Goal: Use online tool/utility: Utilize a website feature to perform a specific function

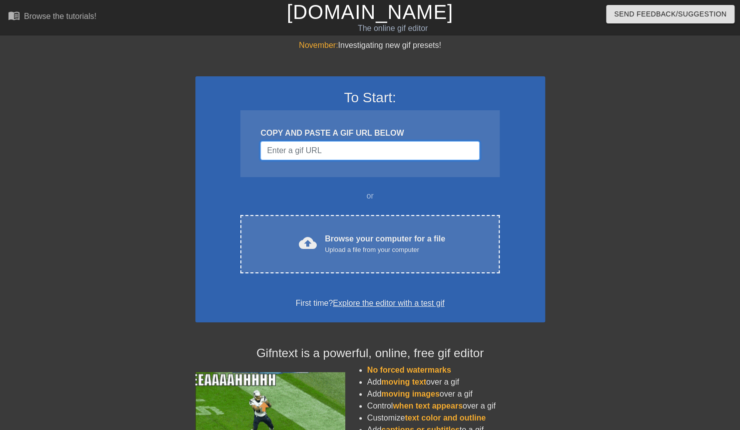
click at [287, 147] on input "Username" at bounding box center [369, 150] width 219 height 19
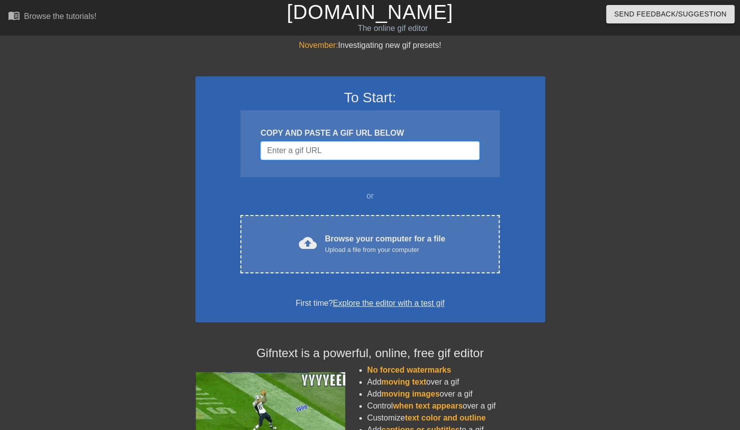
paste input "<img height="250px" src="[URL][DOMAIN_NAME]" width="180px" itemtype="[URL][DOMA…"
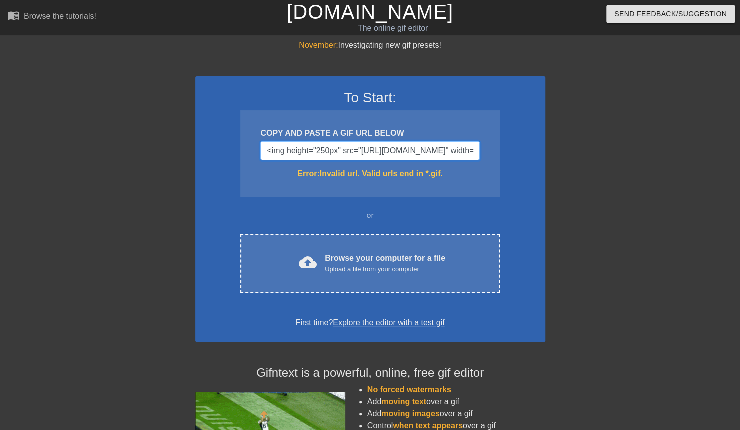
scroll to position [0, 833]
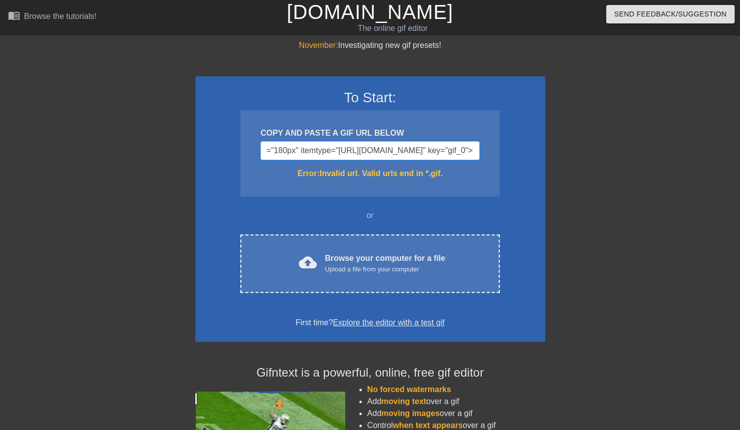
type input "<img height="250px" src="[URL][DOMAIN_NAME]" width="180px" itemtype="[URL][DOMA…"
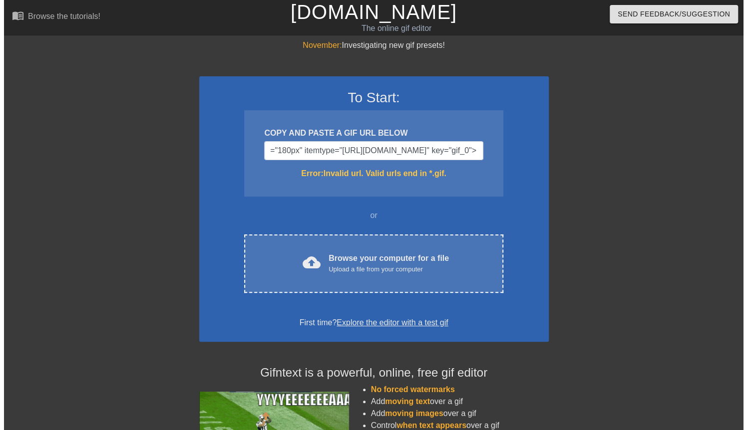
scroll to position [0, 0]
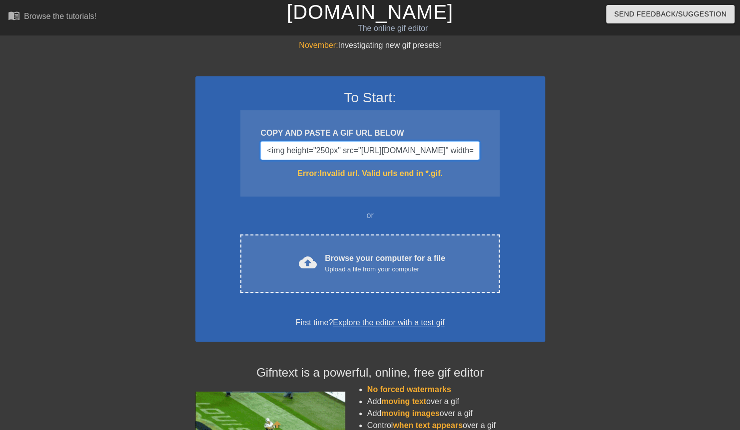
click at [304, 150] on input "<img height="250px" src="[URL][DOMAIN_NAME]" width="180px" itemtype="[URL][DOMA…" at bounding box center [369, 150] width 219 height 19
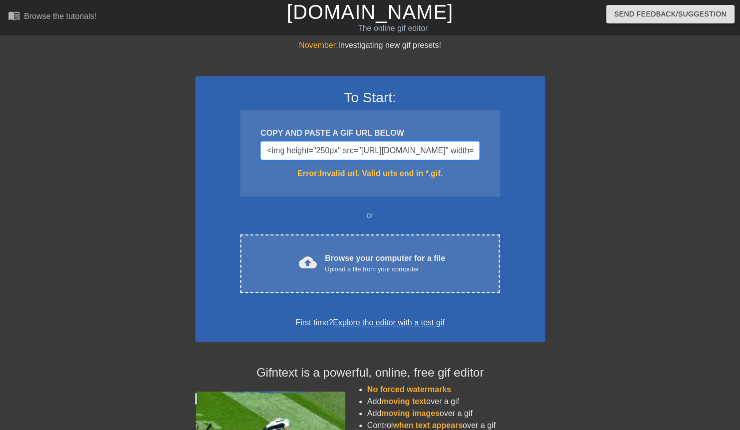
click at [304, 150] on input "<img height="250px" src="[URL][DOMAIN_NAME]" width="180px" itemtype="[URL][DOMA…" at bounding box center [369, 150] width 219 height 19
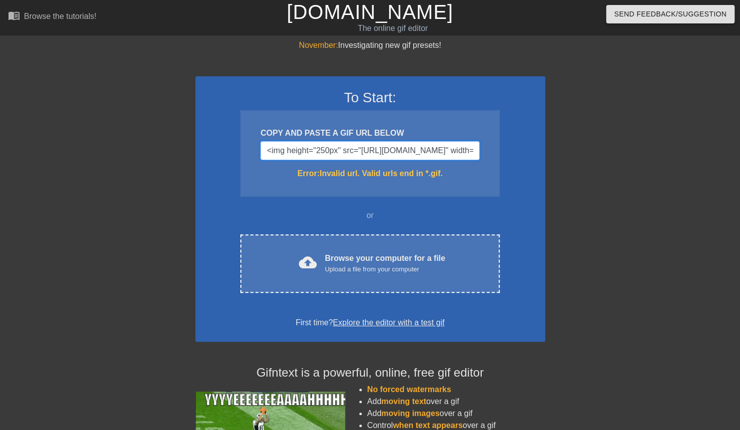
click at [304, 150] on input "<img height="250px" src="[URL][DOMAIN_NAME]" width="180px" itemtype="[URL][DOMA…" at bounding box center [369, 150] width 219 height 19
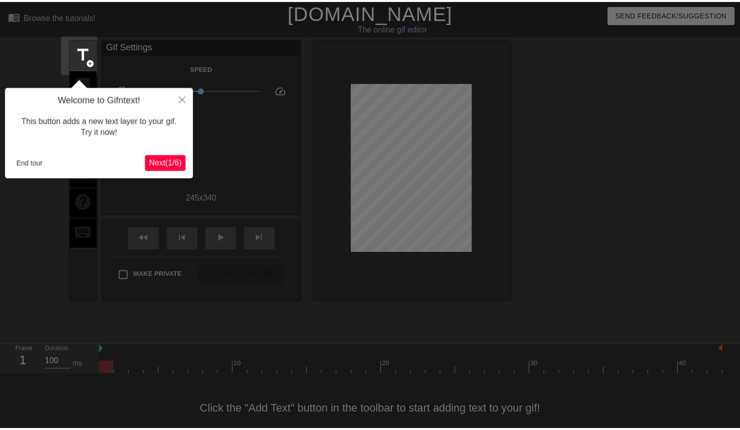
scroll to position [14, 0]
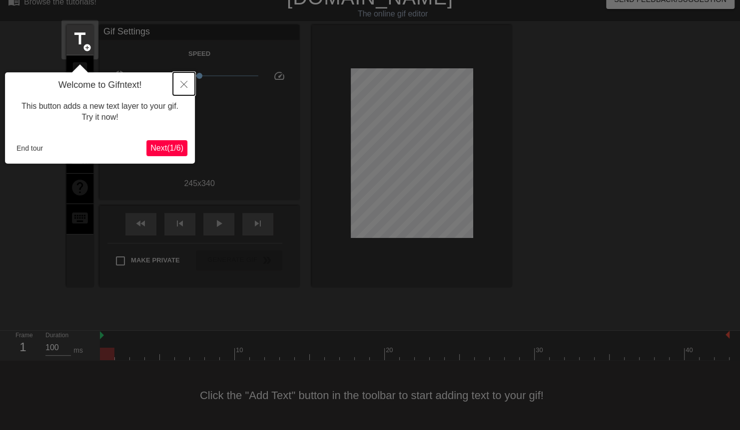
click at [188, 79] on button "Close" at bounding box center [184, 83] width 22 height 23
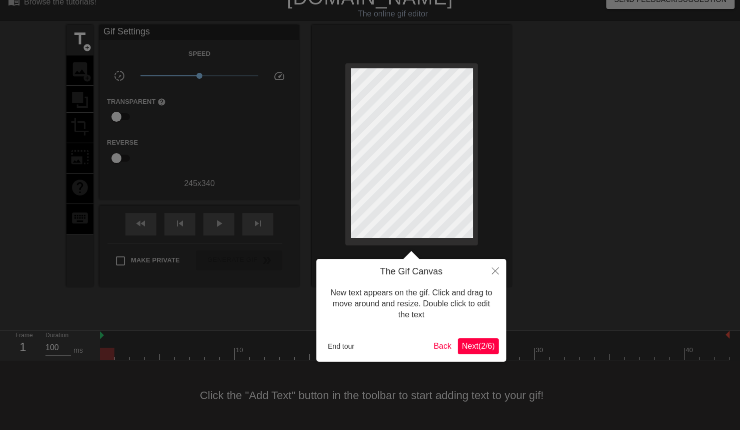
scroll to position [0, 0]
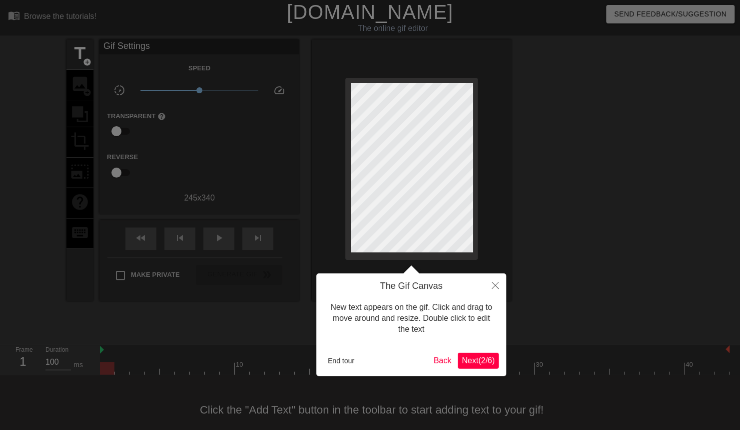
click at [469, 362] on span "Next ( 2 / 6 )" at bounding box center [477, 361] width 33 height 8
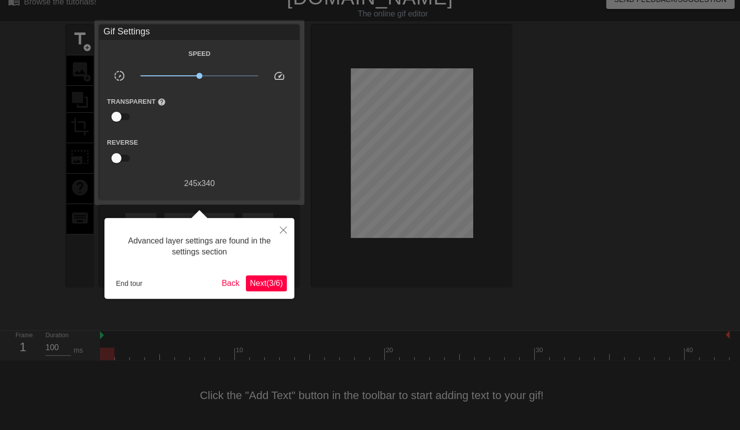
click at [246, 281] on button "Next ( 3 / 6 )" at bounding box center [266, 284] width 41 height 16
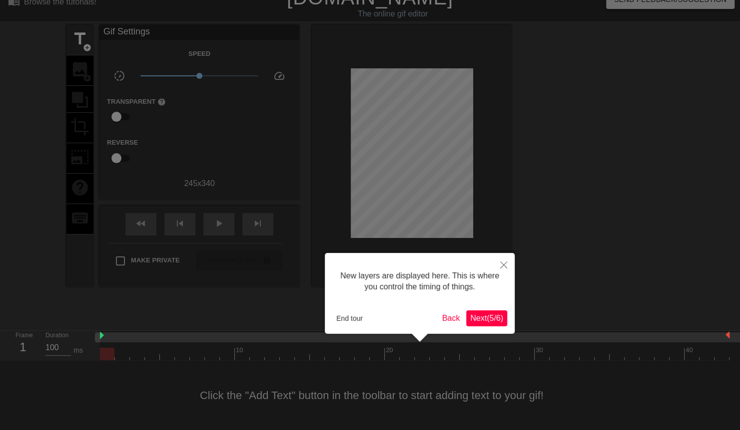
scroll to position [8, 0]
click at [482, 313] on button "Next ( 5 / 6 )" at bounding box center [486, 319] width 41 height 16
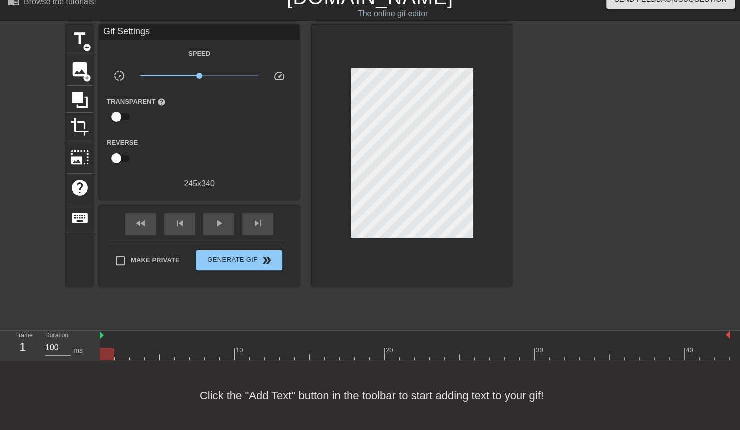
scroll to position [14, 0]
click at [83, 67] on span "image" at bounding box center [79, 69] width 19 height 19
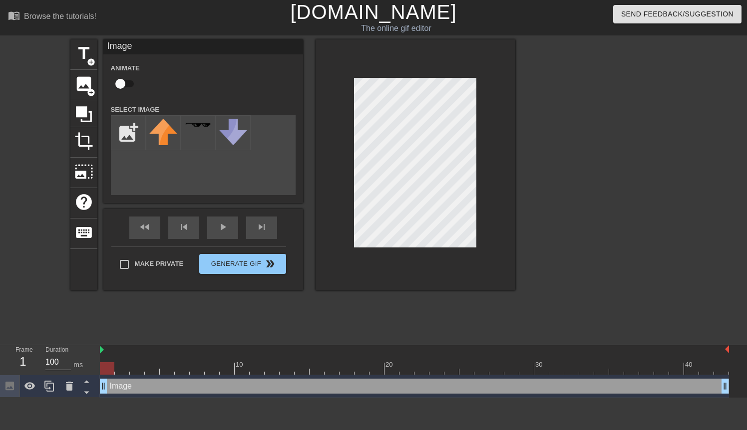
scroll to position [0, 0]
click at [130, 140] on input "file" at bounding box center [128, 133] width 34 height 34
click at [85, 87] on span "image" at bounding box center [83, 83] width 19 height 19
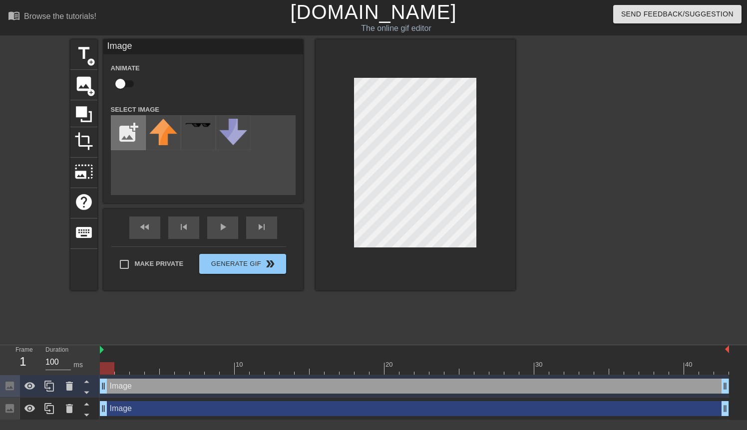
click at [128, 134] on input "file" at bounding box center [128, 133] width 34 height 34
type input "C:\fakepath\OIP.webp"
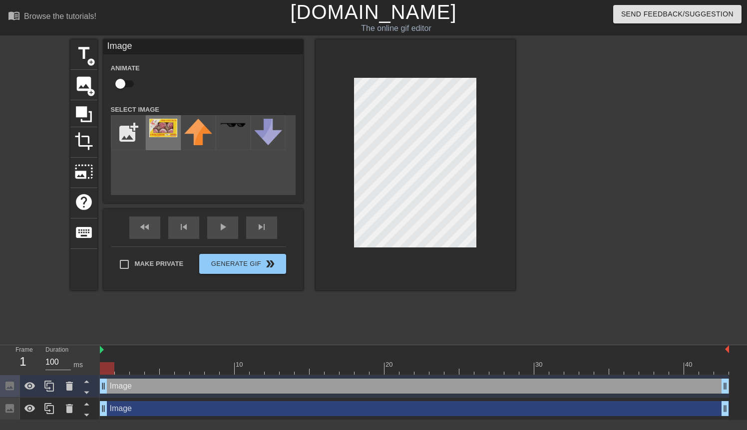
click at [158, 132] on img at bounding box center [163, 128] width 28 height 18
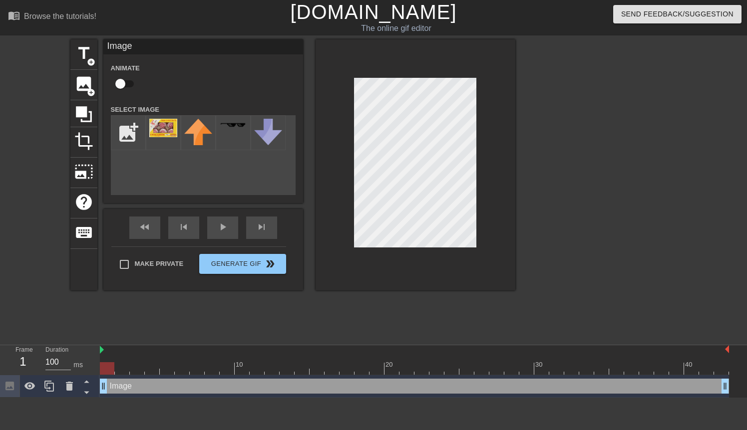
click at [575, 157] on div at bounding box center [602, 189] width 150 height 300
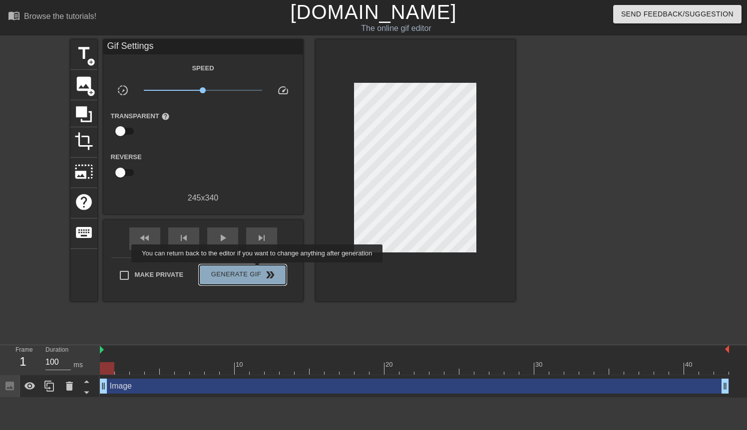
click at [258, 270] on span "Generate Gif double_arrow" at bounding box center [242, 275] width 78 height 12
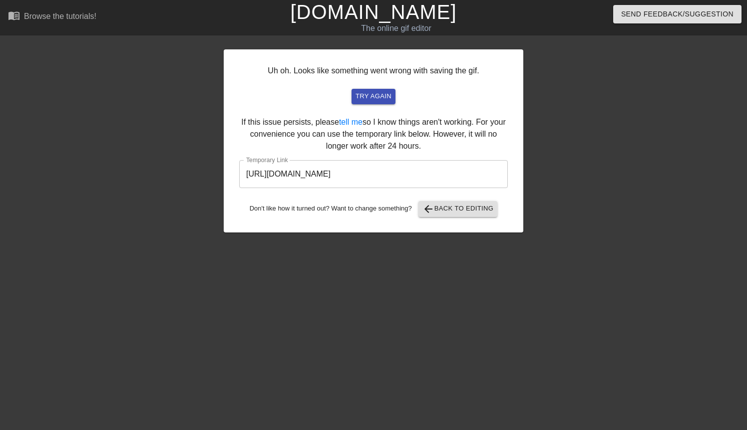
click at [396, 177] on input "[URL][DOMAIN_NAME]" at bounding box center [373, 174] width 269 height 28
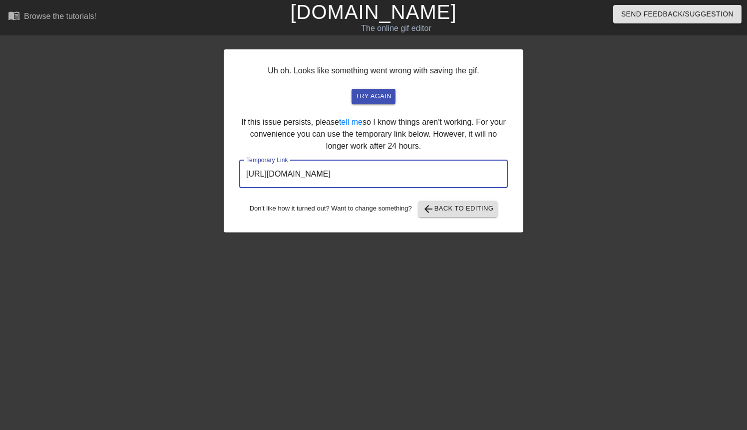
click at [396, 177] on input "[URL][DOMAIN_NAME]" at bounding box center [373, 174] width 269 height 28
